Goal: Book appointment/travel/reservation

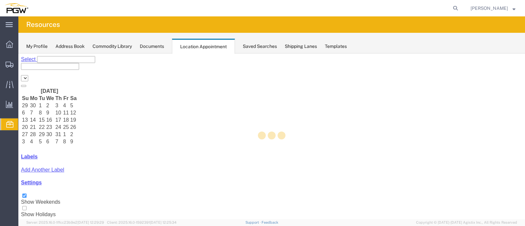
select select "28253"
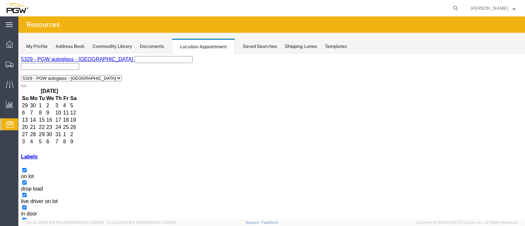
select select "1"
select select
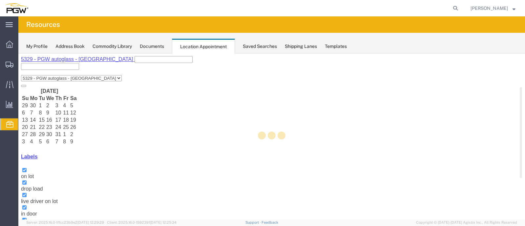
select select "28253"
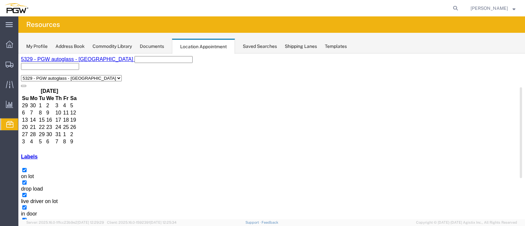
scroll to position [46, 0]
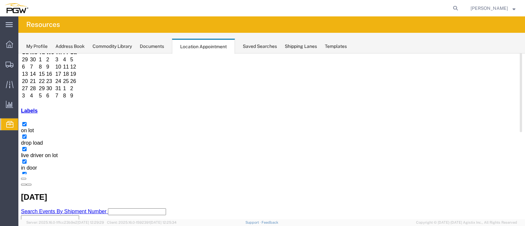
select select "1"
select select
